Goal: Transaction & Acquisition: Book appointment/travel/reservation

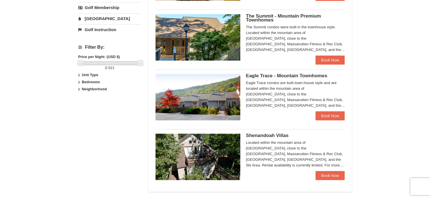
scroll to position [226, 0]
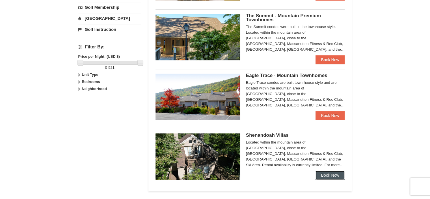
click at [323, 175] on link "Book Now" at bounding box center [329, 174] width 29 height 9
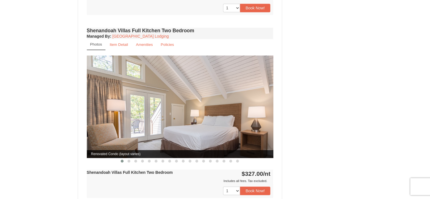
scroll to position [367, 0]
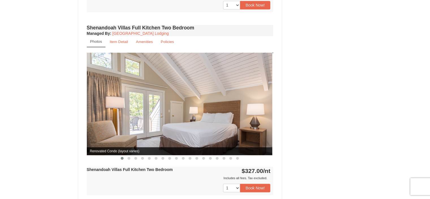
drag, startPoint x: 245, startPoint y: 110, endPoint x: 234, endPoint y: 111, distance: 11.1
click at [235, 111] on img at bounding box center [179, 104] width 187 height 102
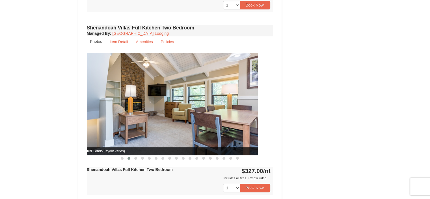
drag, startPoint x: 241, startPoint y: 111, endPoint x: 139, endPoint y: 110, distance: 101.7
click at [141, 110] on img at bounding box center [164, 104] width 187 height 102
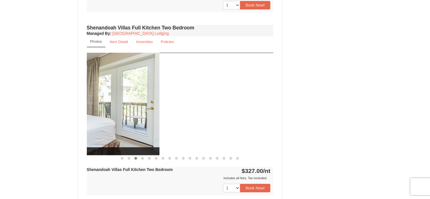
drag, startPoint x: 248, startPoint y: 112, endPoint x: 99, endPoint y: 109, distance: 148.7
click at [107, 108] on img at bounding box center [66, 104] width 187 height 102
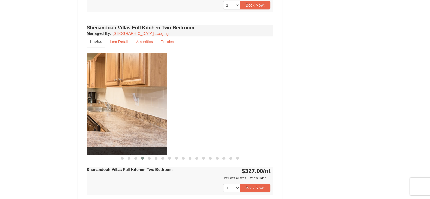
drag, startPoint x: 267, startPoint y: 122, endPoint x: 115, endPoint y: 118, distance: 152.4
click at [128, 118] on img at bounding box center [73, 104] width 187 height 102
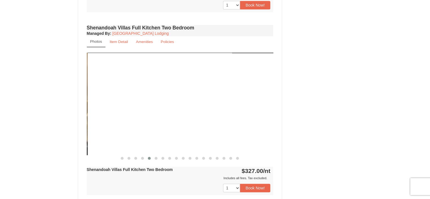
drag, startPoint x: 249, startPoint y: 108, endPoint x: 60, endPoint y: 105, distance: 189.4
click at [61, 105] on div "× <<Back to results Shenandoah Villas Book from $327.00! 1822 Resort Drive, Mas…" at bounding box center [215, 86] width 430 height 868
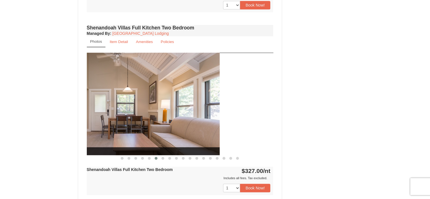
drag, startPoint x: 225, startPoint y: 106, endPoint x: 64, endPoint y: 106, distance: 161.1
click at [64, 106] on div "× <<Back to results Shenandoah Villas Book from $327.00! 1822 Resort Drive, Mas…" at bounding box center [215, 86] width 430 height 868
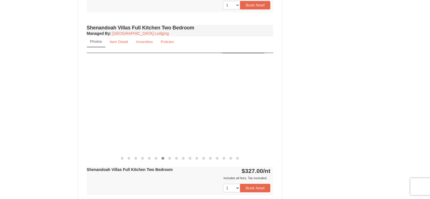
drag, startPoint x: 248, startPoint y: 108, endPoint x: 40, endPoint y: 107, distance: 208.0
click at [42, 107] on div "× <<Back to results Shenandoah Villas Book from $327.00! 1822 Resort Drive, Mas…" at bounding box center [215, 86] width 430 height 868
drag, startPoint x: 238, startPoint y: 109, endPoint x: 20, endPoint y: 110, distance: 217.6
click at [24, 110] on div "× <<Back to results Shenandoah Villas Book from $327.00! 1822 Resort Drive, Mas…" at bounding box center [215, 86] width 430 height 868
drag, startPoint x: 232, startPoint y: 111, endPoint x: 46, endPoint y: 110, distance: 185.4
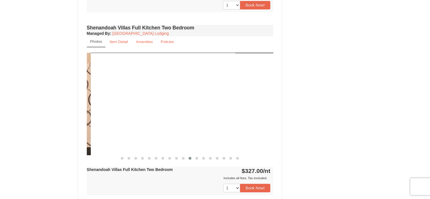
click at [46, 110] on div "× <<Back to results Shenandoah Villas Book from $327.00! 1822 Resort Drive, Mas…" at bounding box center [215, 86] width 430 height 868
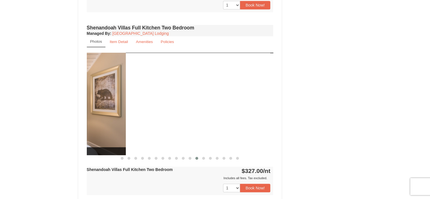
drag, startPoint x: 236, startPoint y: 113, endPoint x: 11, endPoint y: 106, distance: 225.0
click at [11, 106] on div "× <<Back to results Shenandoah Villas Book from $327.00! 1822 Resort Drive, Mas…" at bounding box center [215, 86] width 430 height 868
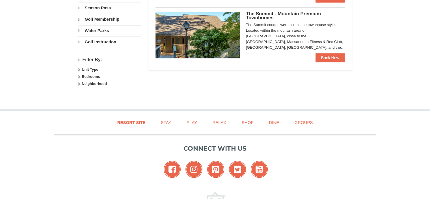
scroll to position [228, 0]
select select "10"
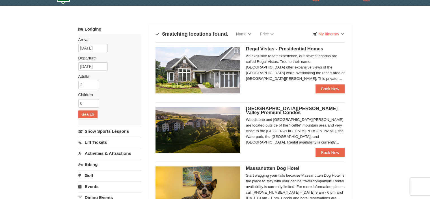
scroll to position [0, 0]
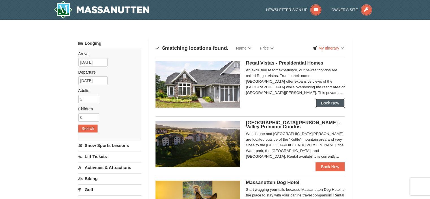
click at [331, 103] on link "Book Now" at bounding box center [329, 102] width 29 height 9
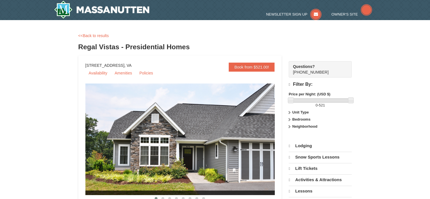
select select "10"
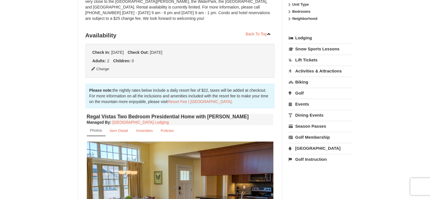
scroll to position [198, 0]
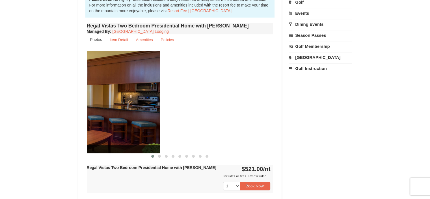
drag, startPoint x: 252, startPoint y: 110, endPoint x: 101, endPoint y: 114, distance: 150.7
click at [106, 114] on img at bounding box center [66, 102] width 187 height 102
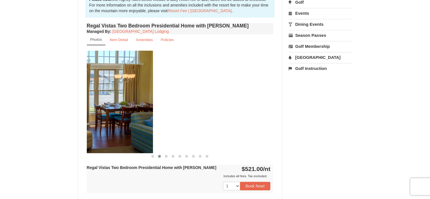
drag, startPoint x: 233, startPoint y: 112, endPoint x: 64, endPoint y: 115, distance: 169.6
click at [64, 115] on div "× <<Back to results Regal Vistas - Presidential Homes Book from $521.00! [STREE…" at bounding box center [215, 76] width 430 height 508
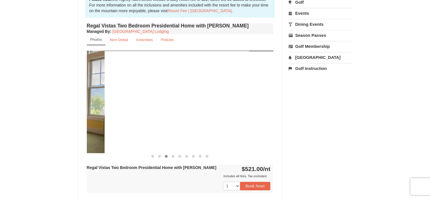
drag, startPoint x: 247, startPoint y: 114, endPoint x: 68, endPoint y: 121, distance: 179.0
click at [69, 121] on div "× <<Back to results Regal Vistas - Presidential Homes Book from $521.00! [STREE…" at bounding box center [215, 76] width 430 height 508
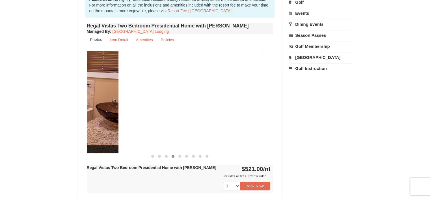
drag, startPoint x: 237, startPoint y: 111, endPoint x: 75, endPoint y: 116, distance: 162.6
click at [77, 116] on div "× <<Back to results Regal Vistas - Presidential Homes Book from $521.00! 1822 R…" at bounding box center [215, 76] width 285 height 497
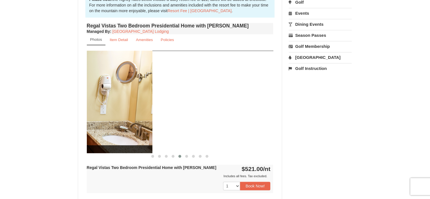
drag, startPoint x: 246, startPoint y: 110, endPoint x: 70, endPoint y: 118, distance: 176.8
click at [70, 118] on div "× <<Back to results Regal Vistas - Presidential Homes Book from $521.00! 1822 R…" at bounding box center [215, 76] width 430 height 508
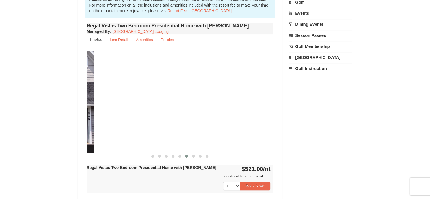
drag, startPoint x: 247, startPoint y: 109, endPoint x: 47, endPoint y: 120, distance: 200.3
click at [48, 119] on div "× <<Back to results Regal Vistas - Presidential Homes Book from $521.00! 1822 R…" at bounding box center [215, 76] width 430 height 508
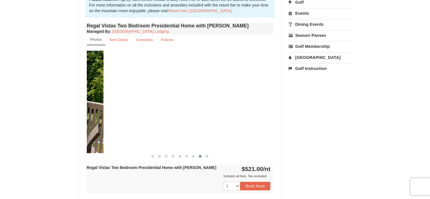
drag, startPoint x: 235, startPoint y: 104, endPoint x: 47, endPoint y: 116, distance: 188.0
click at [47, 116] on div "× <<Back to results Regal Vistas - Presidential Homes Book from $521.00! 1822 R…" at bounding box center [215, 76] width 430 height 508
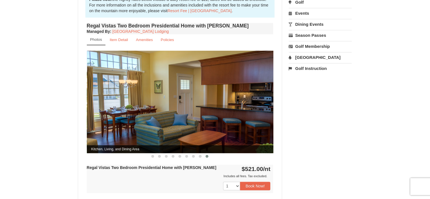
drag, startPoint x: 232, startPoint y: 108, endPoint x: 8, endPoint y: 122, distance: 224.2
click at [11, 122] on div "× <<Back to results Regal Vistas - Presidential Homes Book from $521.00! 1822 R…" at bounding box center [215, 76] width 430 height 508
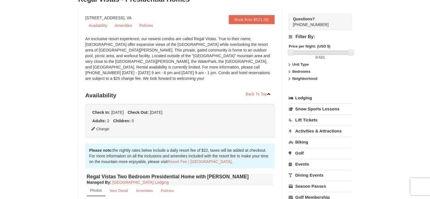
scroll to position [0, 0]
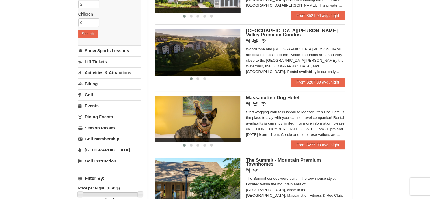
scroll to position [85, 0]
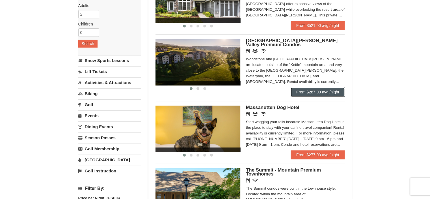
click at [312, 94] on link "From $287.00 avg /night" at bounding box center [318, 91] width 54 height 9
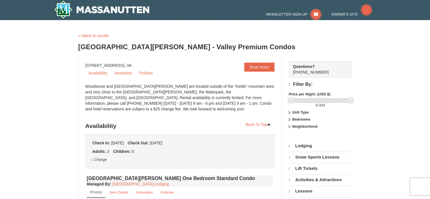
select select "10"
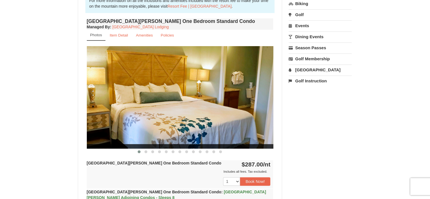
scroll to position [198, 0]
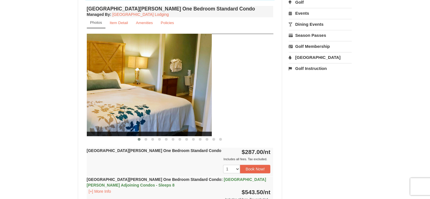
drag, startPoint x: 254, startPoint y: 97, endPoint x: 119, endPoint y: 114, distance: 136.4
click at [120, 113] on img at bounding box center [118, 85] width 187 height 102
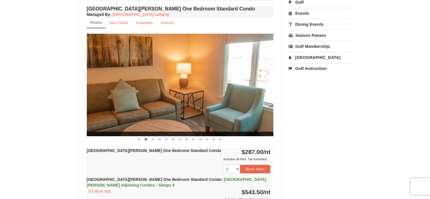
drag, startPoint x: 249, startPoint y: 102, endPoint x: 67, endPoint y: 113, distance: 182.4
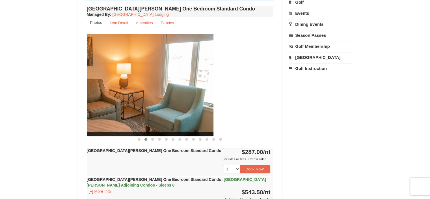
drag, startPoint x: 260, startPoint y: 89, endPoint x: 80, endPoint y: 111, distance: 181.1
click at [92, 104] on img at bounding box center [120, 85] width 187 height 102
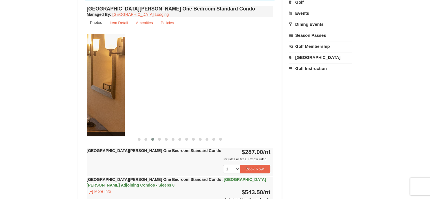
drag, startPoint x: 219, startPoint y: 82, endPoint x: 44, endPoint y: 105, distance: 176.1
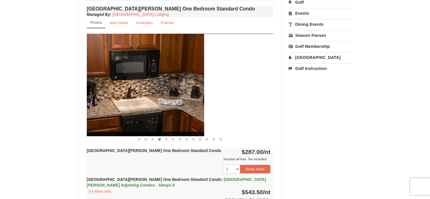
drag, startPoint x: 241, startPoint y: 94, endPoint x: 58, endPoint y: 104, distance: 183.1
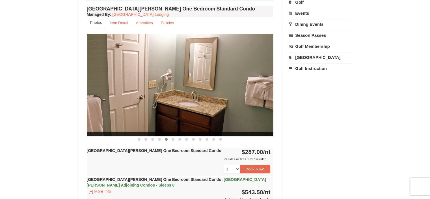
drag, startPoint x: 237, startPoint y: 100, endPoint x: 77, endPoint y: 107, distance: 159.8
drag, startPoint x: 204, startPoint y: 82, endPoint x: 90, endPoint y: 83, distance: 114.2
click at [90, 83] on img at bounding box center [180, 85] width 187 height 102
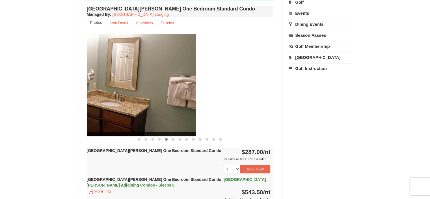
drag, startPoint x: 246, startPoint y: 67, endPoint x: 89, endPoint y: 77, distance: 157.2
click at [89, 77] on img at bounding box center [102, 85] width 187 height 102
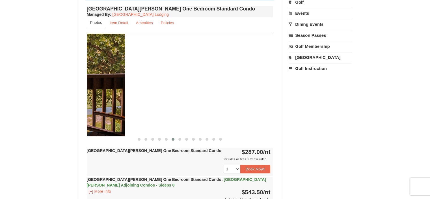
drag, startPoint x: 248, startPoint y: 82, endPoint x: 97, endPoint y: 95, distance: 150.9
click at [98, 94] on img at bounding box center [31, 85] width 187 height 102
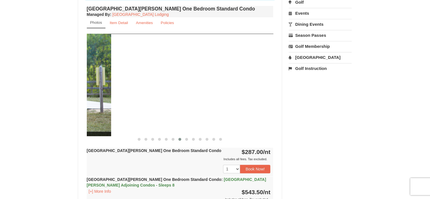
drag, startPoint x: 244, startPoint y: 95, endPoint x: 60, endPoint y: 97, distance: 183.4
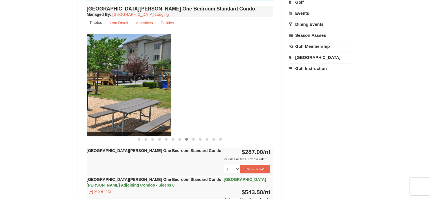
drag, startPoint x: 239, startPoint y: 91, endPoint x: 96, endPoint y: 94, distance: 143.3
click at [97, 94] on img at bounding box center [78, 85] width 187 height 102
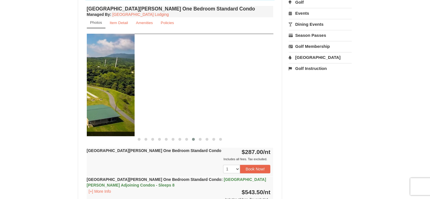
drag, startPoint x: 242, startPoint y: 97, endPoint x: 65, endPoint y: 107, distance: 176.9
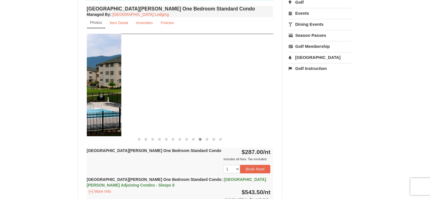
drag, startPoint x: 244, startPoint y: 97, endPoint x: 86, endPoint y: 107, distance: 158.6
click at [87, 106] on img at bounding box center [28, 85] width 187 height 102
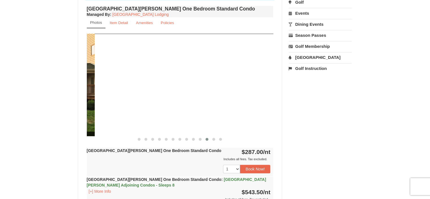
drag, startPoint x: 246, startPoint y: 90, endPoint x: 46, endPoint y: 103, distance: 200.5
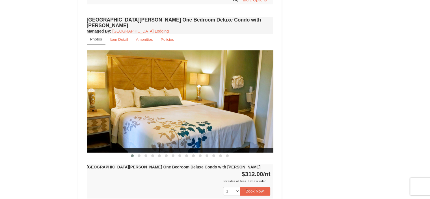
scroll to position [424, 0]
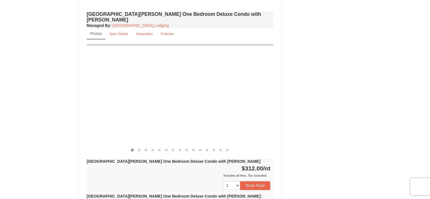
drag, startPoint x: 238, startPoint y: 102, endPoint x: 23, endPoint y: 118, distance: 215.9
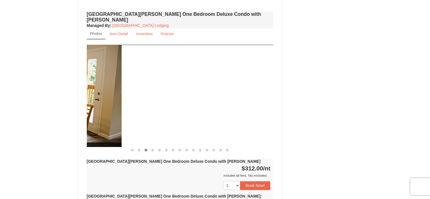
drag, startPoint x: 237, startPoint y: 103, endPoint x: 78, endPoint y: 115, distance: 159.6
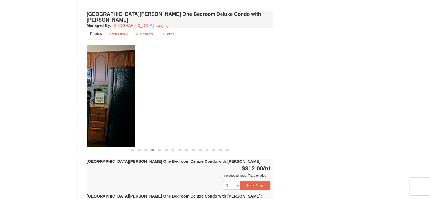
drag, startPoint x: 242, startPoint y: 103, endPoint x: 101, endPoint y: 109, distance: 140.6
click at [101, 109] on img at bounding box center [41, 96] width 187 height 102
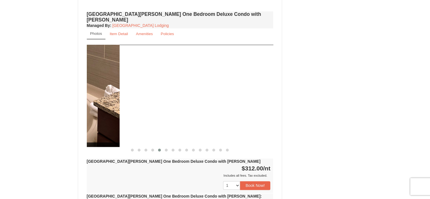
drag, startPoint x: 239, startPoint y: 103, endPoint x: 78, endPoint y: 120, distance: 161.1
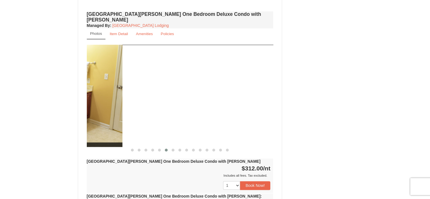
drag, startPoint x: 240, startPoint y: 95, endPoint x: 90, endPoint y: 111, distance: 150.0
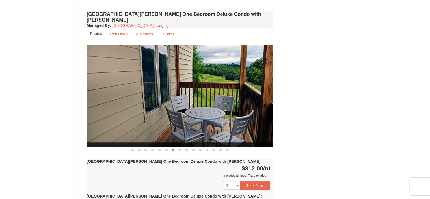
drag, startPoint x: 241, startPoint y: 110, endPoint x: 101, endPoint y: 112, distance: 140.7
click at [101, 112] on img at bounding box center [180, 96] width 187 height 102
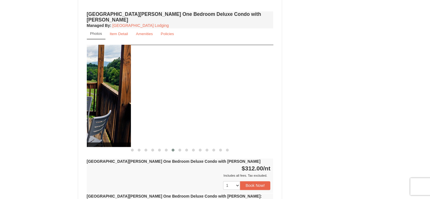
drag, startPoint x: 207, startPoint y: 99, endPoint x: 25, endPoint y: 113, distance: 182.8
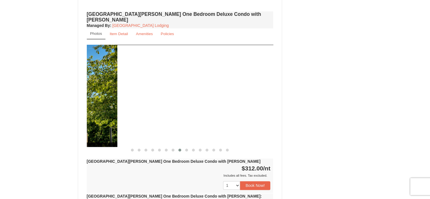
drag, startPoint x: 224, startPoint y: 98, endPoint x: 64, endPoint y: 121, distance: 161.2
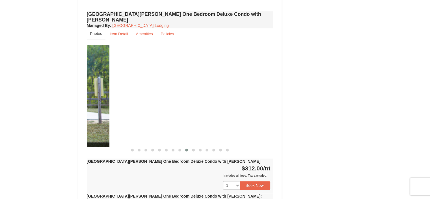
drag, startPoint x: 234, startPoint y: 92, endPoint x: 54, endPoint y: 113, distance: 181.8
